Goal: Task Accomplishment & Management: Manage account settings

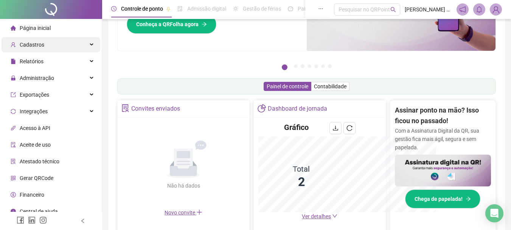
scroll to position [112, 0]
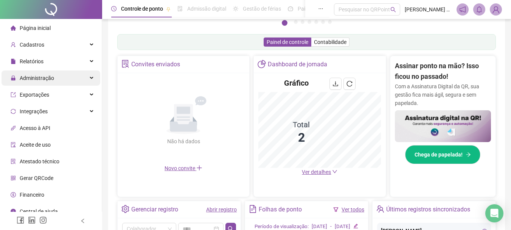
click at [34, 76] on span "Administração" at bounding box center [37, 78] width 34 height 6
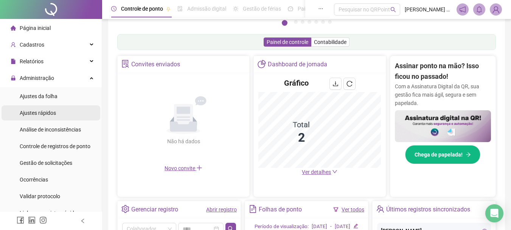
click at [28, 109] on div "Ajustes rápidos" at bounding box center [38, 112] width 36 height 15
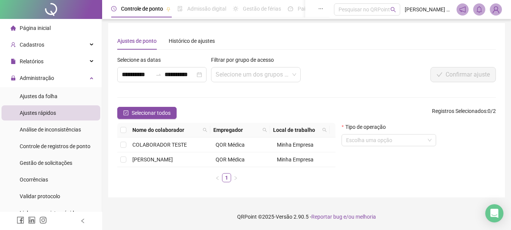
scroll to position [2, 0]
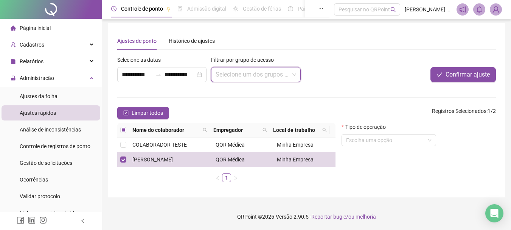
click at [229, 71] on input "search" at bounding box center [252, 74] width 73 height 14
click at [367, 143] on input "search" at bounding box center [385, 139] width 79 height 11
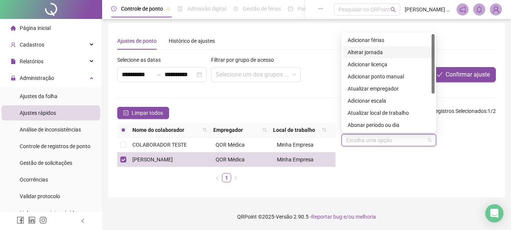
click at [354, 54] on div "Alterar jornada" at bounding box center [389, 52] width 82 height 8
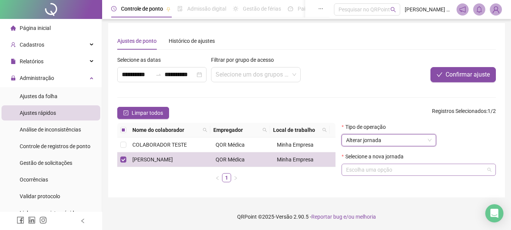
click at [381, 173] on input "search" at bounding box center [415, 169] width 138 height 11
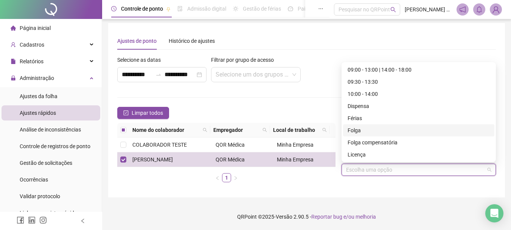
click at [303, 96] on form "**********" at bounding box center [306, 122] width 379 height 132
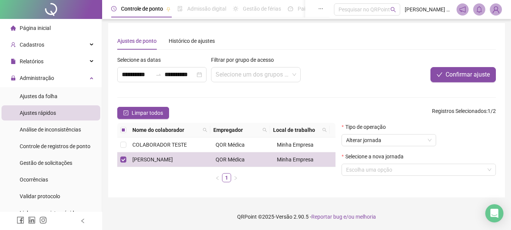
scroll to position [0, 0]
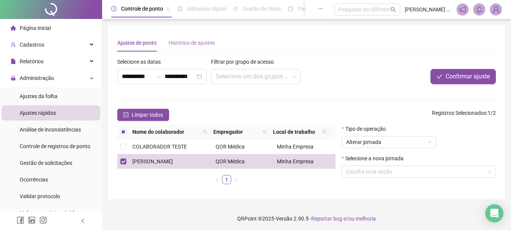
click at [196, 47] on div "Histórico de ajustes" at bounding box center [192, 42] width 46 height 17
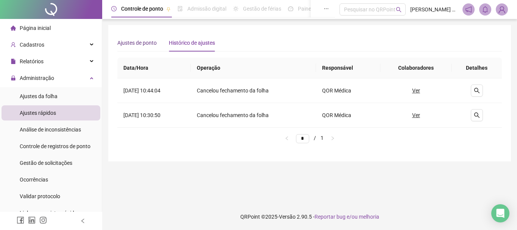
click at [148, 42] on div "Ajustes de ponto" at bounding box center [136, 43] width 39 height 8
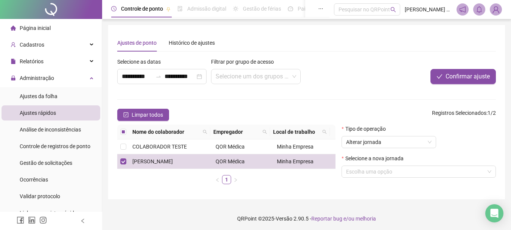
click at [0, 229] on ose-notification at bounding box center [0, 232] width 0 height 0
click at [53, 99] on span "Ajustes da folha" at bounding box center [39, 96] width 38 height 6
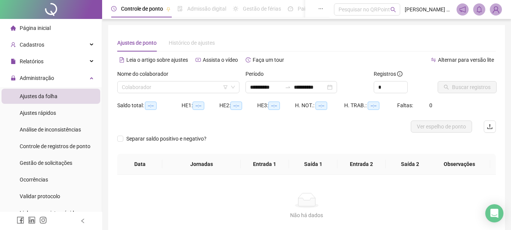
type input "**********"
click at [161, 89] on input "search" at bounding box center [175, 86] width 106 height 11
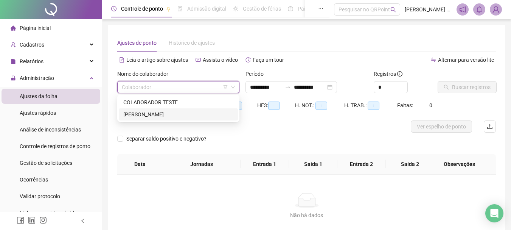
click at [125, 118] on div "[PERSON_NAME]" at bounding box center [178, 114] width 110 height 8
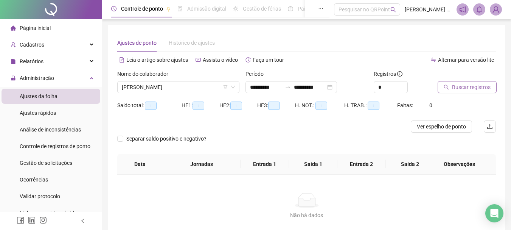
click at [454, 89] on span "Buscar registros" at bounding box center [471, 87] width 39 height 8
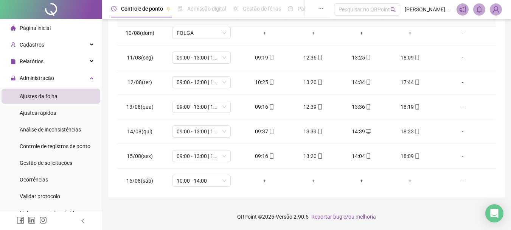
scroll to position [265, 0]
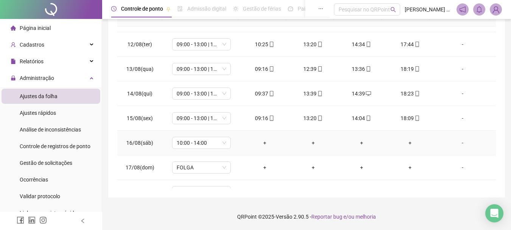
click at [259, 143] on div "+" at bounding box center [265, 142] width 36 height 8
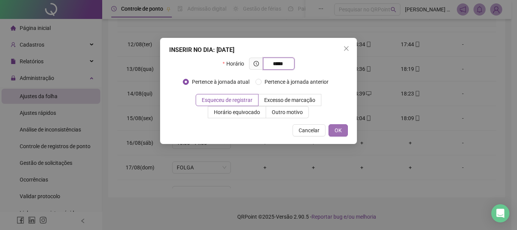
type input "*****"
click at [334, 128] on button "OK" at bounding box center [337, 130] width 19 height 12
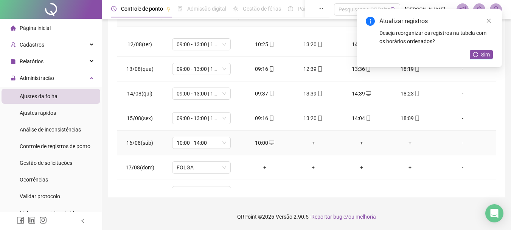
click at [312, 139] on div "+" at bounding box center [313, 142] width 36 height 8
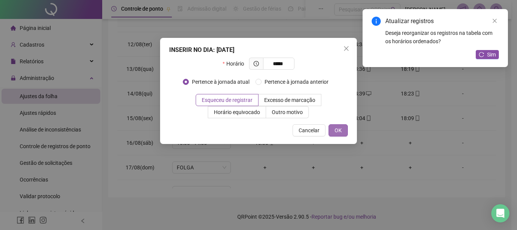
type input "*****"
click at [343, 132] on button "OK" at bounding box center [337, 130] width 19 height 12
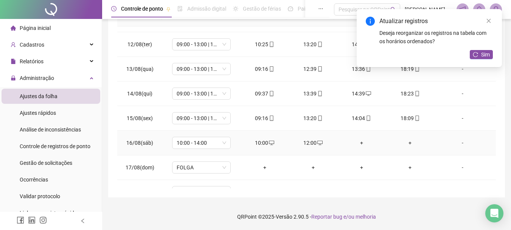
scroll to position [281, 0]
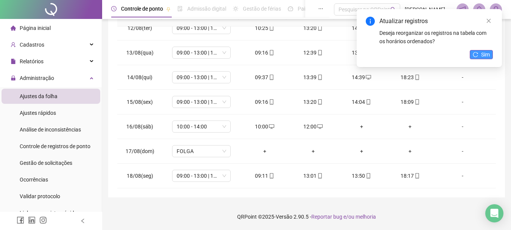
click at [486, 52] on span "Sim" at bounding box center [485, 54] width 9 height 8
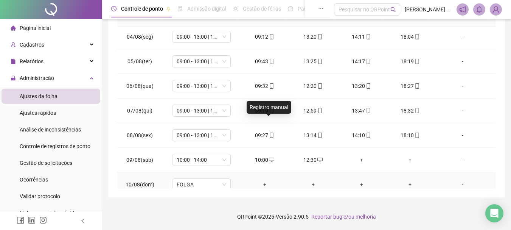
scroll to position [113, 0]
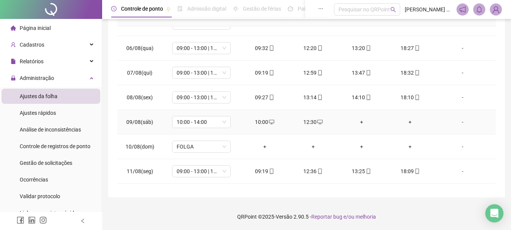
click at [304, 123] on div "12:30" at bounding box center [313, 122] width 36 height 8
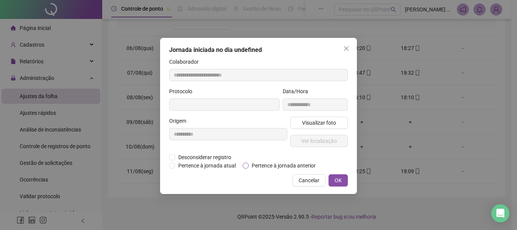
type input "**********"
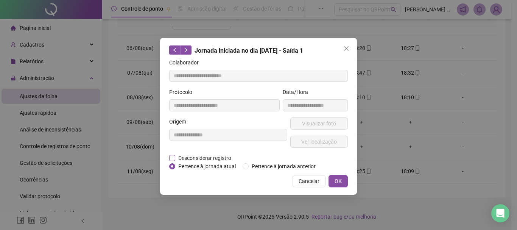
click at [213, 157] on span "Desconsiderar registro" at bounding box center [204, 158] width 59 height 8
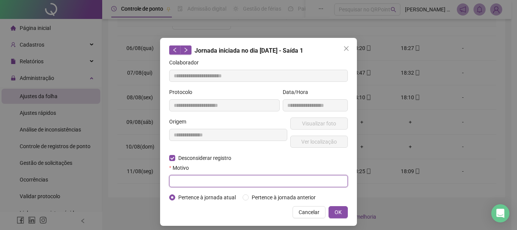
click at [275, 183] on input "text" at bounding box center [258, 181] width 179 height 12
type input "****"
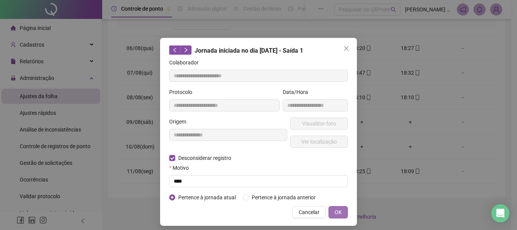
click at [334, 214] on span "OK" at bounding box center [337, 212] width 7 height 8
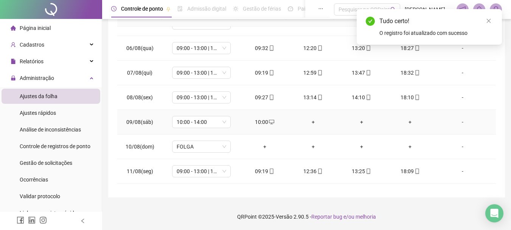
click at [306, 122] on div "+" at bounding box center [313, 122] width 36 height 8
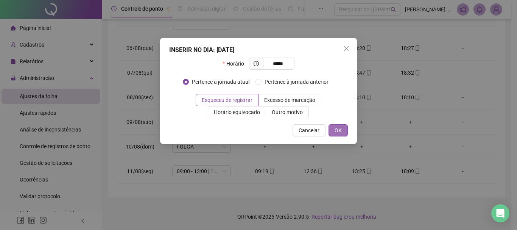
type input "*****"
click at [336, 126] on span "OK" at bounding box center [337, 130] width 7 height 8
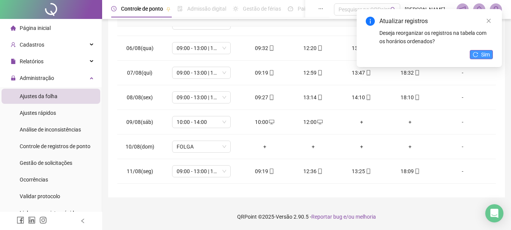
click at [479, 51] on button "Sim" at bounding box center [481, 54] width 23 height 9
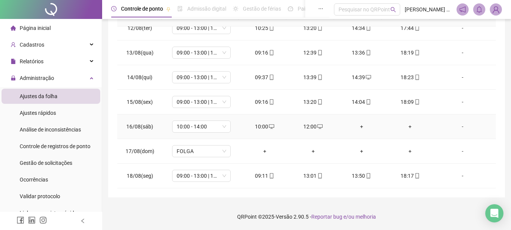
scroll to position [130, 0]
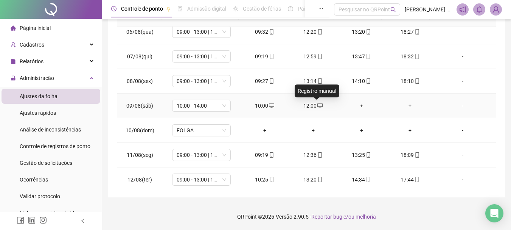
click at [317, 106] on icon "desktop" at bounding box center [319, 105] width 5 height 5
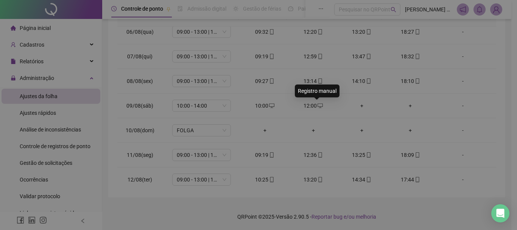
type input "**********"
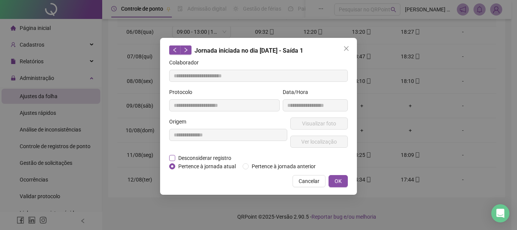
click at [218, 154] on span "Desconsiderar registro" at bounding box center [204, 158] width 59 height 8
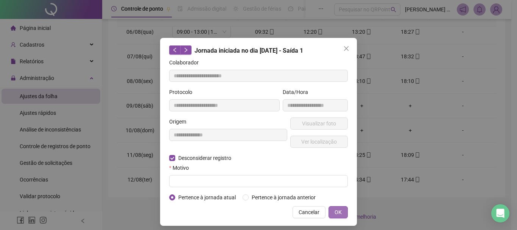
click at [334, 209] on span "OK" at bounding box center [337, 212] width 7 height 8
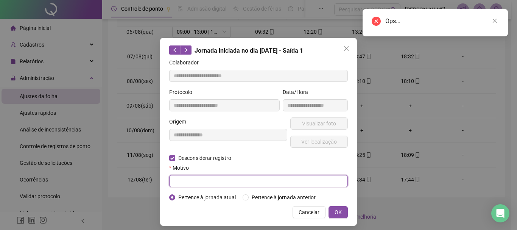
click at [245, 180] on input "text" at bounding box center [258, 181] width 179 height 12
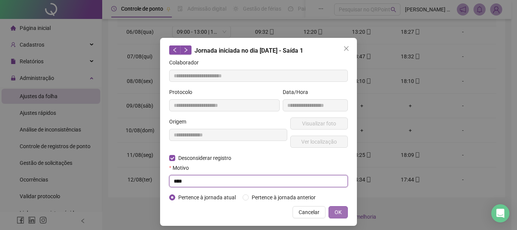
type input "****"
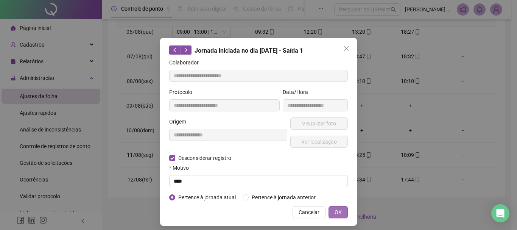
click at [337, 209] on span "OK" at bounding box center [337, 212] width 7 height 8
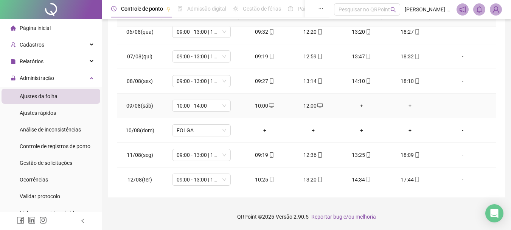
click at [311, 104] on div "12:00" at bounding box center [313, 105] width 36 height 8
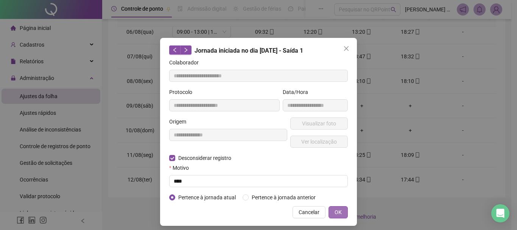
click at [335, 213] on span "OK" at bounding box center [337, 212] width 7 height 8
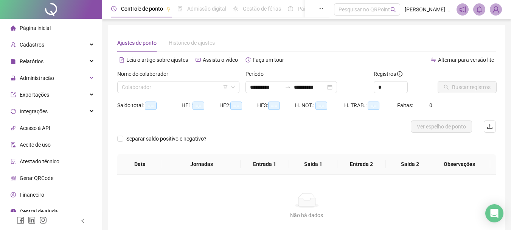
type input "**********"
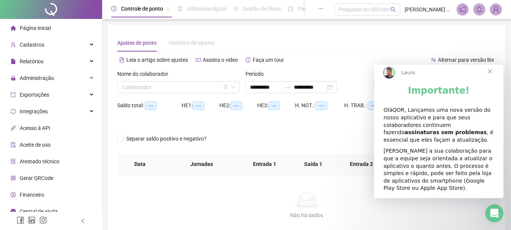
scroll to position [38, 0]
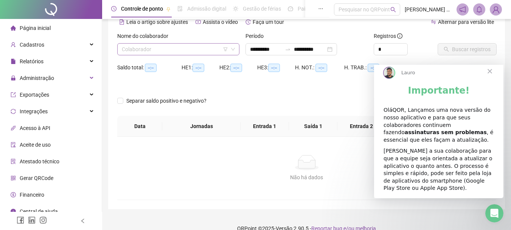
click at [181, 49] on input "search" at bounding box center [175, 49] width 106 height 11
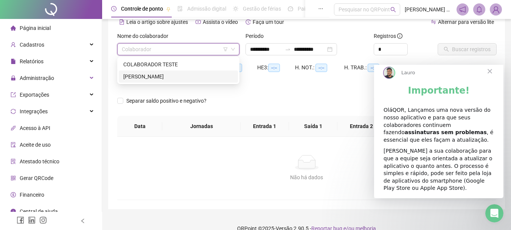
click at [174, 79] on div "[PERSON_NAME]" at bounding box center [178, 76] width 110 height 8
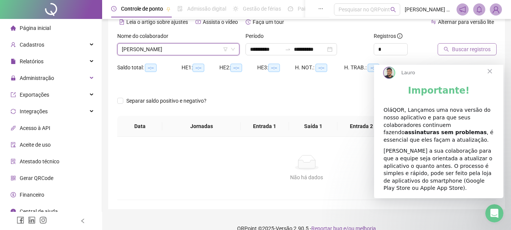
click at [444, 51] on icon "search" at bounding box center [446, 49] width 5 height 5
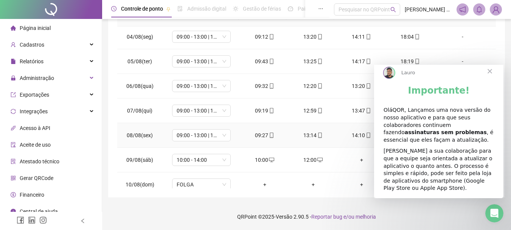
scroll to position [113, 0]
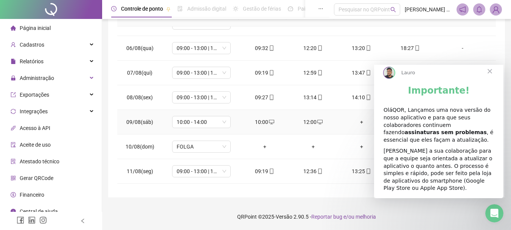
click at [307, 121] on div "12:00" at bounding box center [313, 122] width 36 height 8
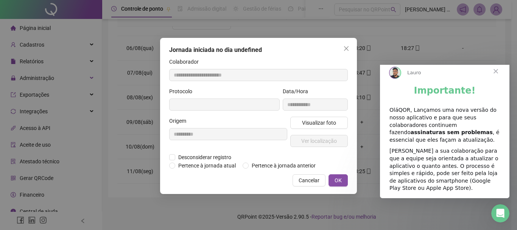
type input "**********"
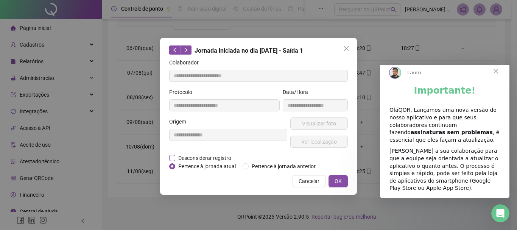
click at [213, 156] on span "Desconsiderar registro" at bounding box center [204, 158] width 59 height 8
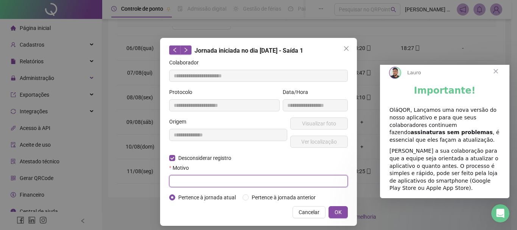
click at [188, 185] on input "text" at bounding box center [258, 181] width 179 height 12
type input "****"
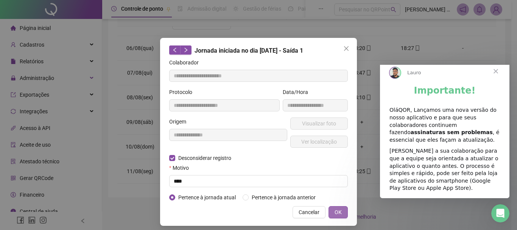
click at [339, 214] on span "OK" at bounding box center [337, 212] width 7 height 8
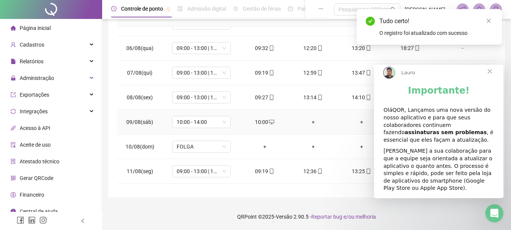
click at [311, 124] on div "+" at bounding box center [313, 122] width 36 height 8
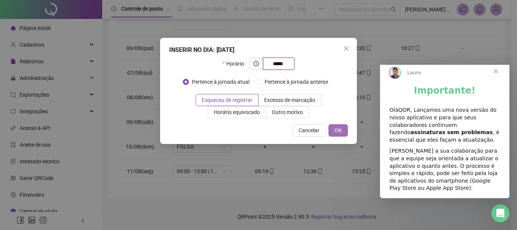
type input "*****"
click at [336, 131] on span "OK" at bounding box center [337, 130] width 7 height 8
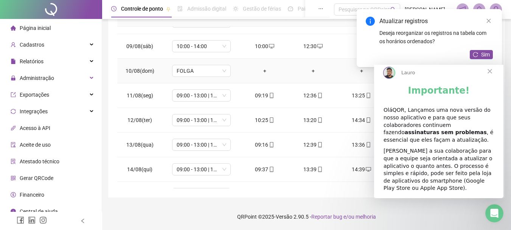
scroll to position [265, 0]
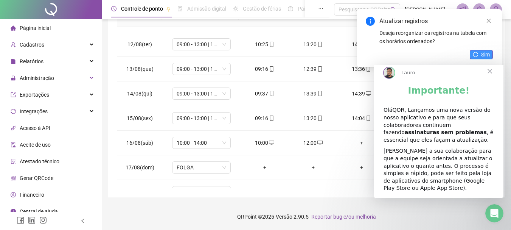
click at [482, 58] on span "Sim" at bounding box center [485, 54] width 9 height 8
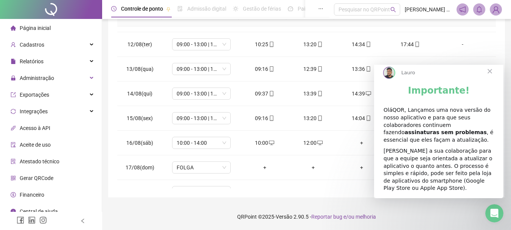
click at [493, 78] on span "Fechar" at bounding box center [489, 70] width 27 height 27
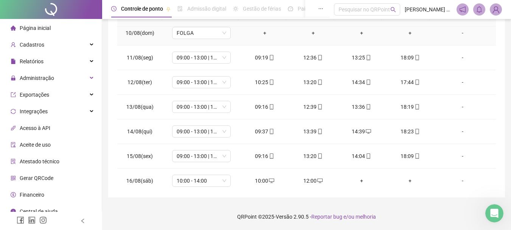
scroll to position [281, 0]
